Goal: Information Seeking & Learning: Learn about a topic

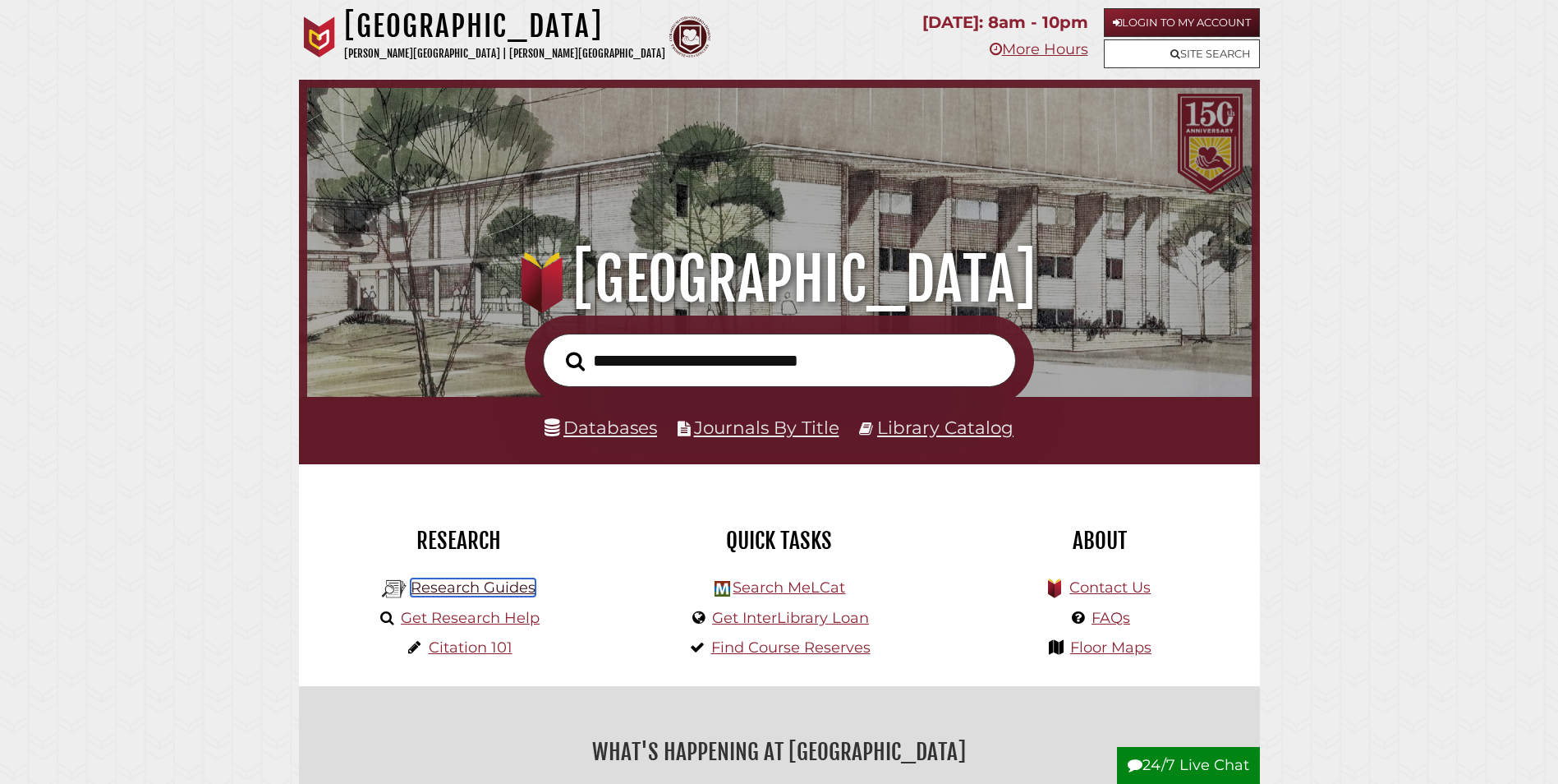
click at [500, 594] on link "Research Guides" at bounding box center [473, 588] width 125 height 18
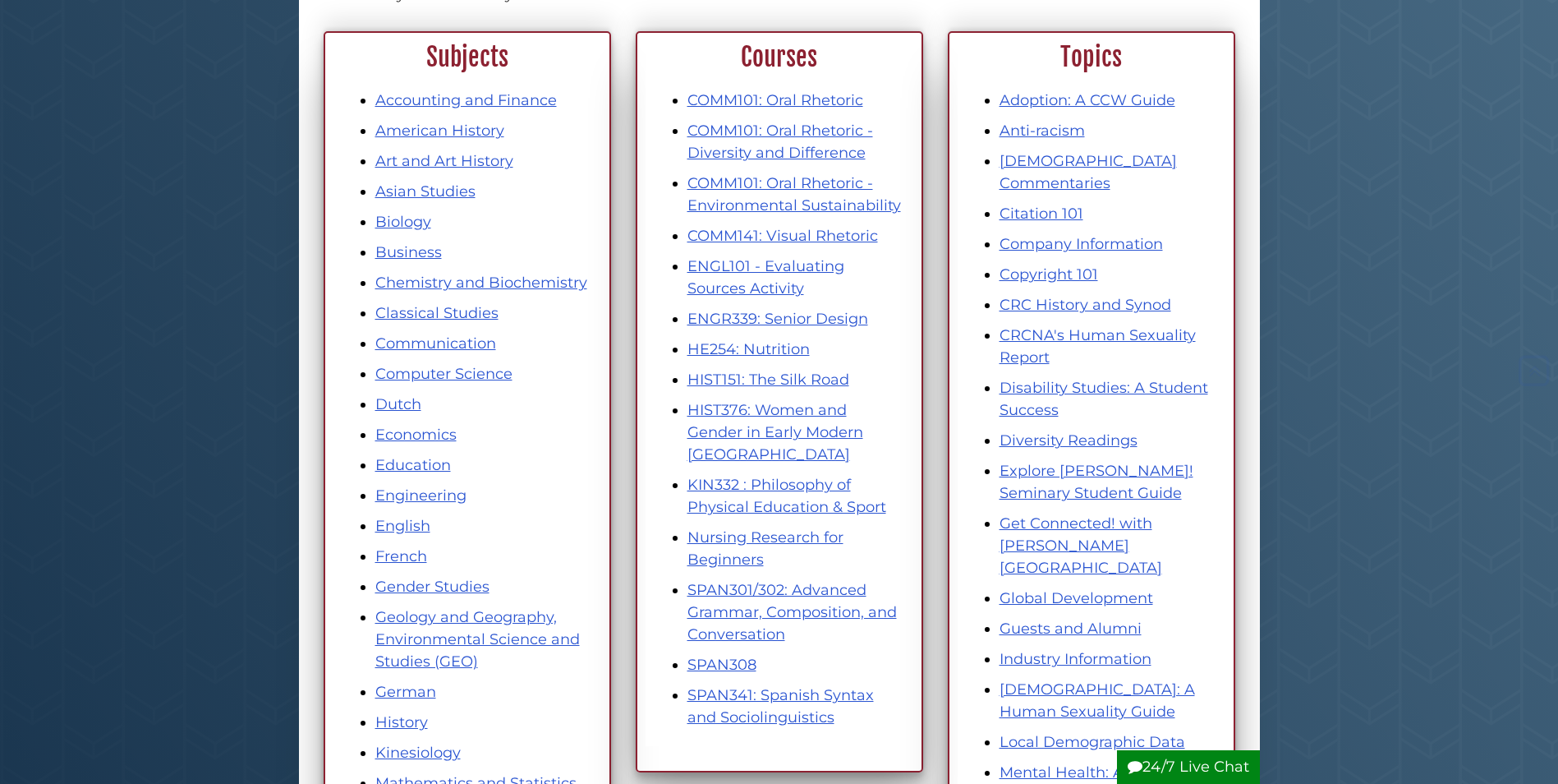
scroll to position [247, 0]
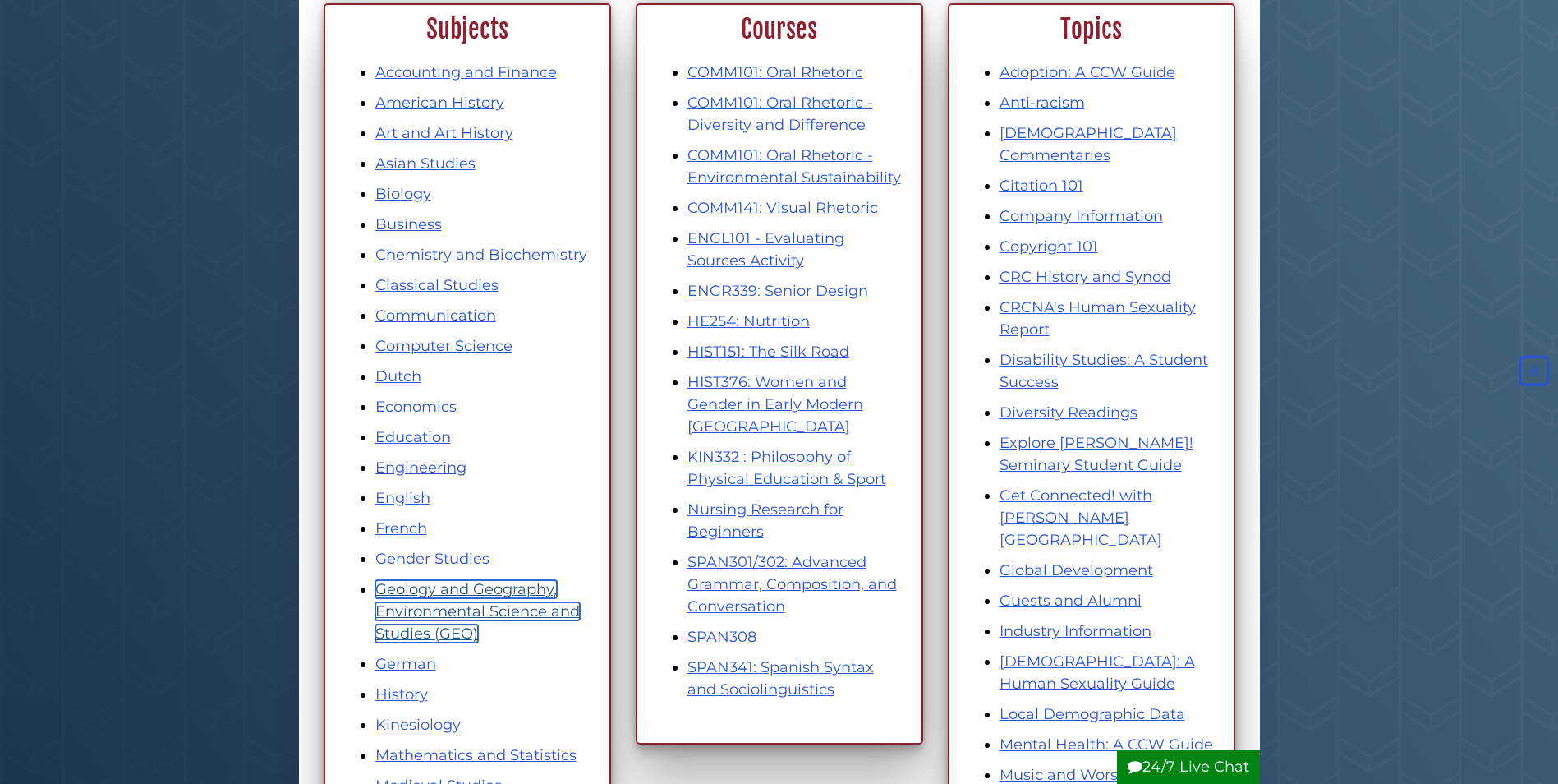
click at [447, 609] on link "Geology and Geography, Environmental Science and Studies (GEO)" at bounding box center [478, 611] width 205 height 62
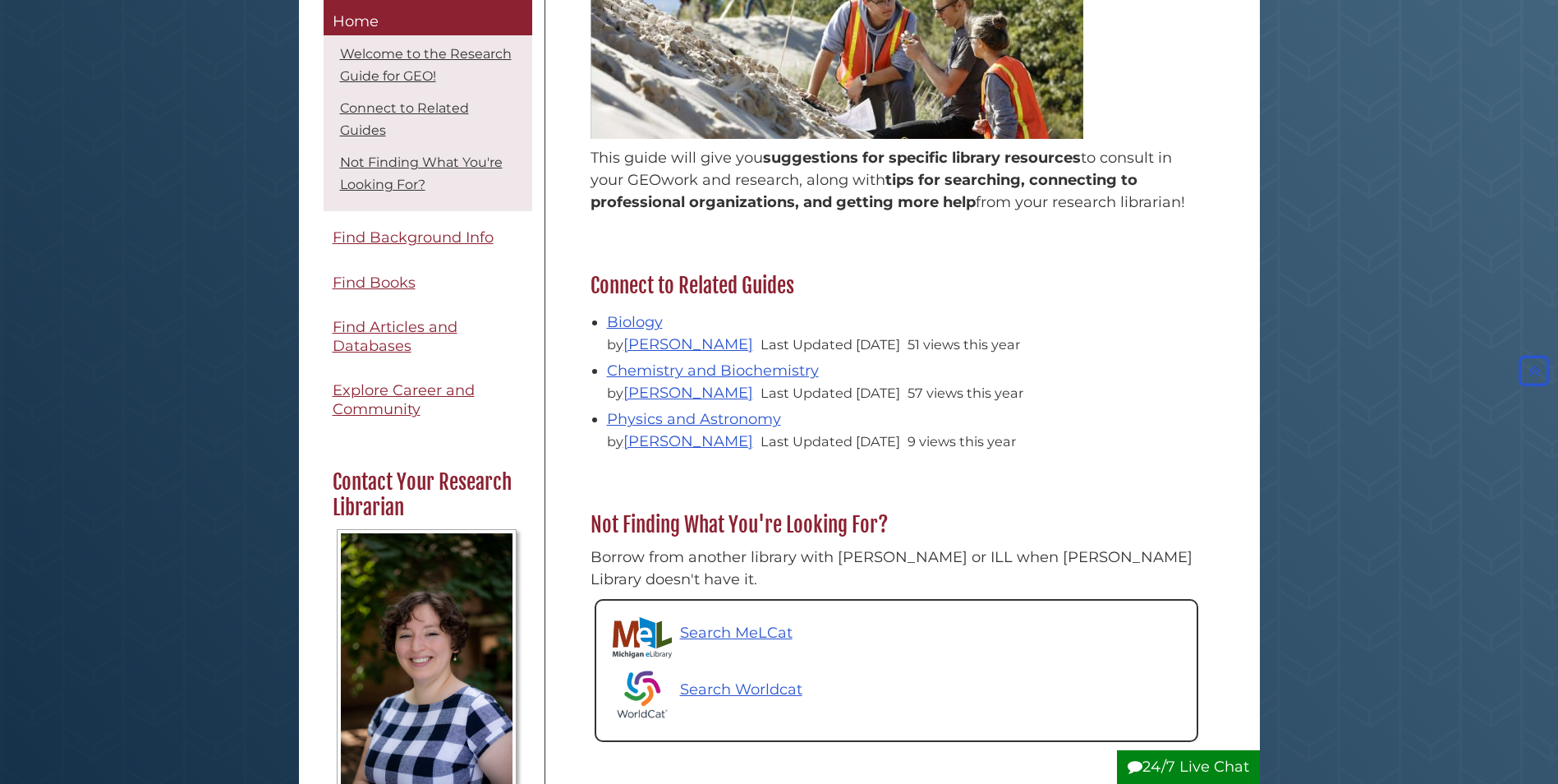
scroll to position [410, 0]
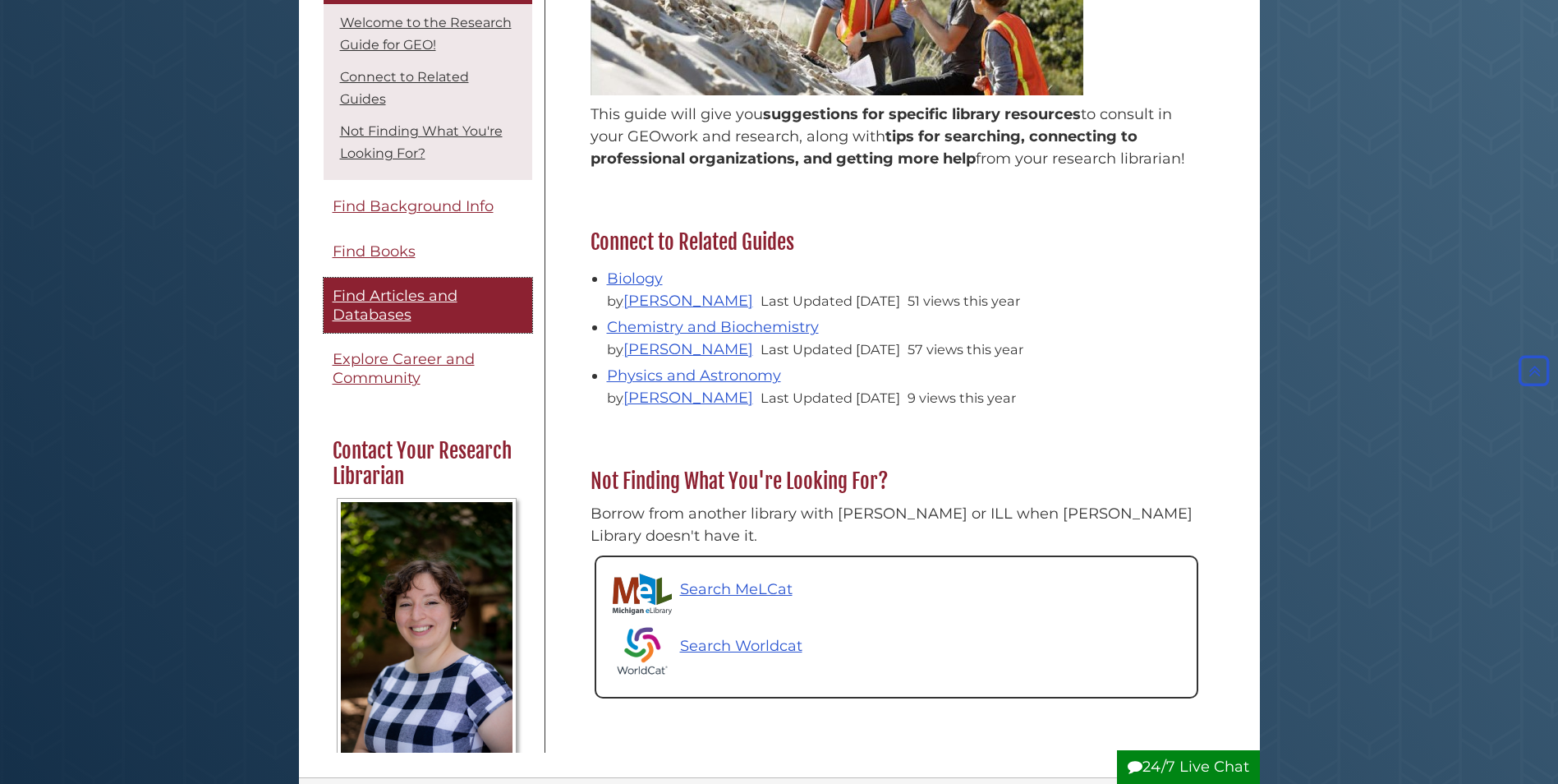
click at [400, 293] on span "Find Articles and Databases" at bounding box center [395, 306] width 125 height 37
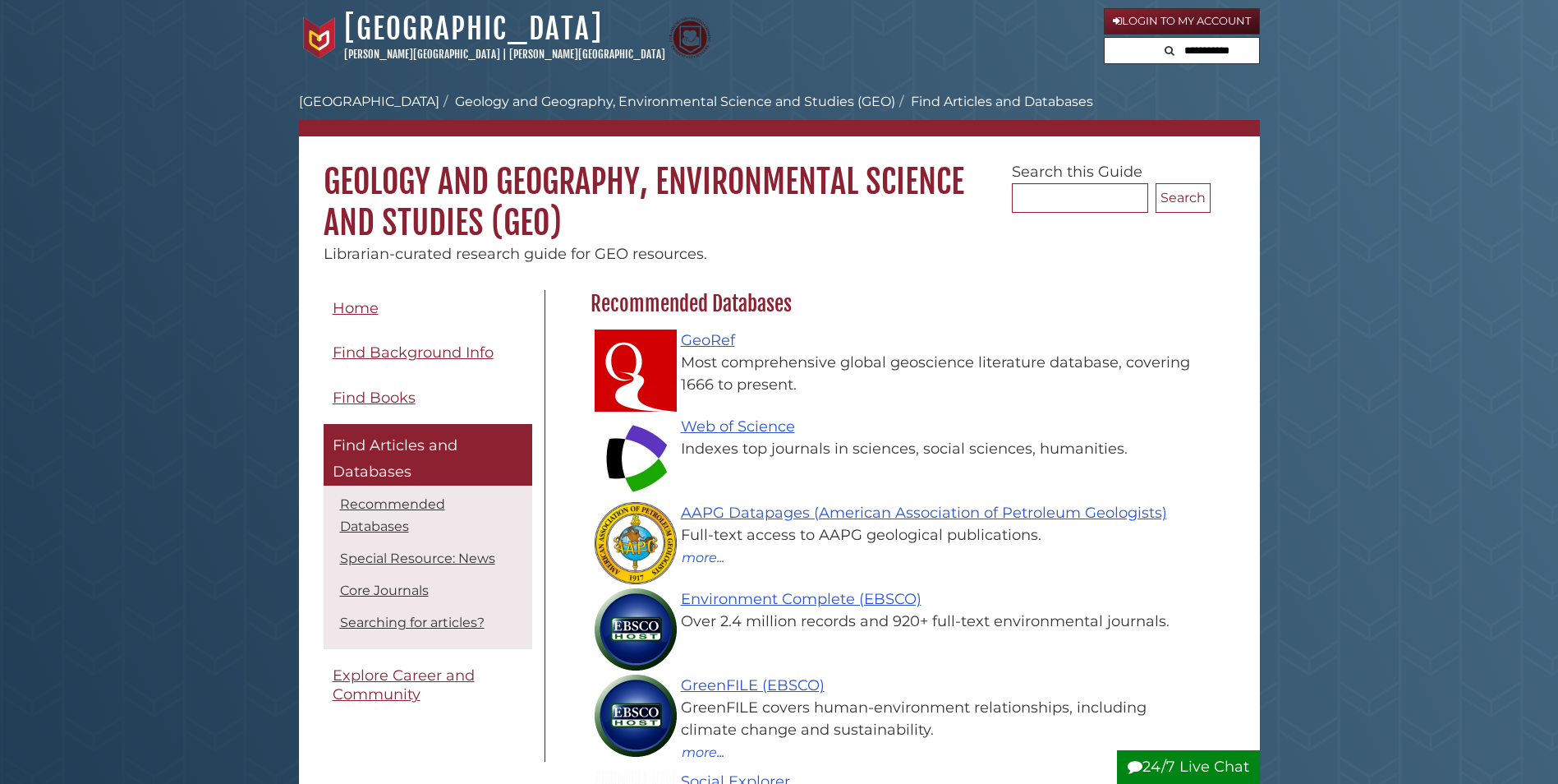
scroll to position [478, 629]
click at [735, 423] on link "Web of Science" at bounding box center [738, 426] width 114 height 18
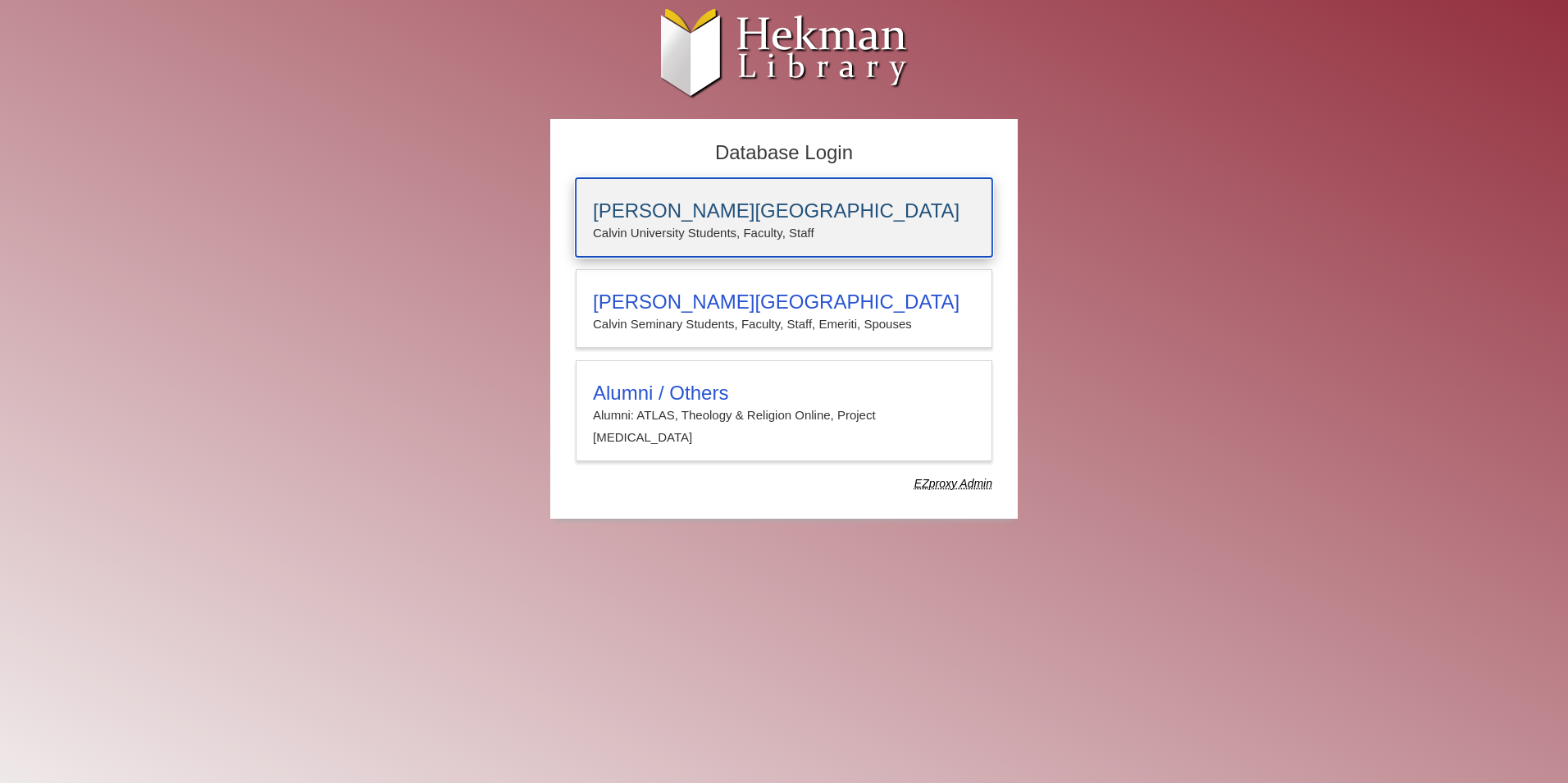
click at [714, 215] on h3 "[PERSON_NAME][GEOGRAPHIC_DATA]" at bounding box center [784, 210] width 382 height 23
